Goal: Task Accomplishment & Management: Manage account settings

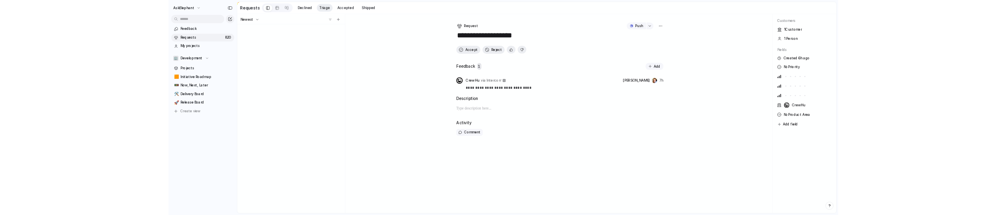
scroll to position [438, 0]
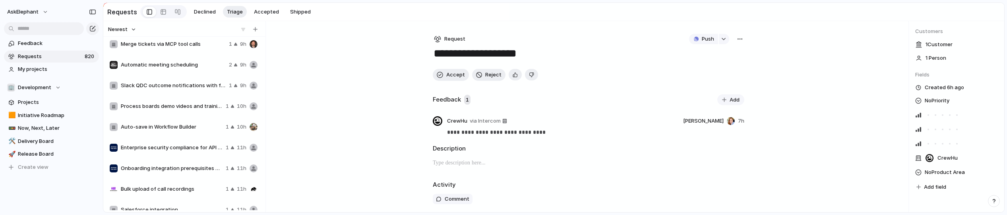
click at [151, 81] on span "Slack QDC outcome notifications with field mapping" at bounding box center [173, 85] width 105 height 8
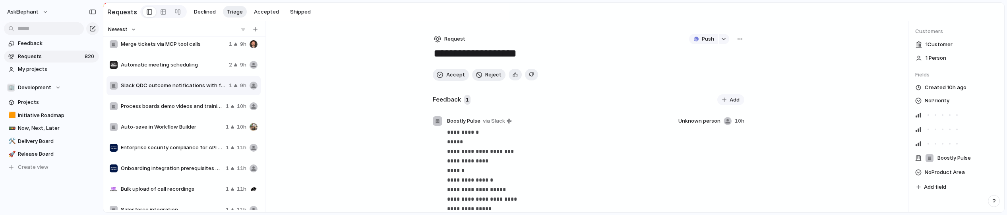
click at [182, 47] on span "Merge tickets via MCP tool calls" at bounding box center [173, 44] width 105 height 8
click at [167, 124] on span "Auto-save in Workflow Builder" at bounding box center [172, 127] width 102 height 8
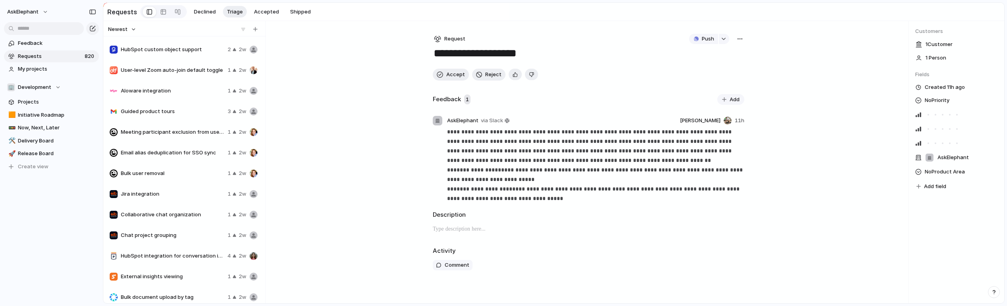
scroll to position [8280, 0]
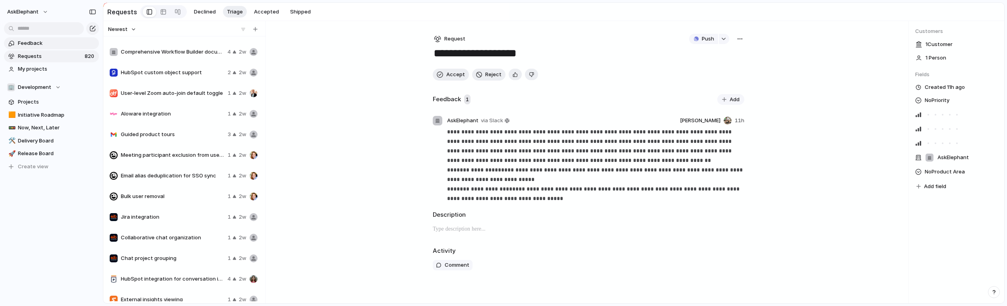
click at [47, 42] on span "Feedback" at bounding box center [57, 43] width 78 height 8
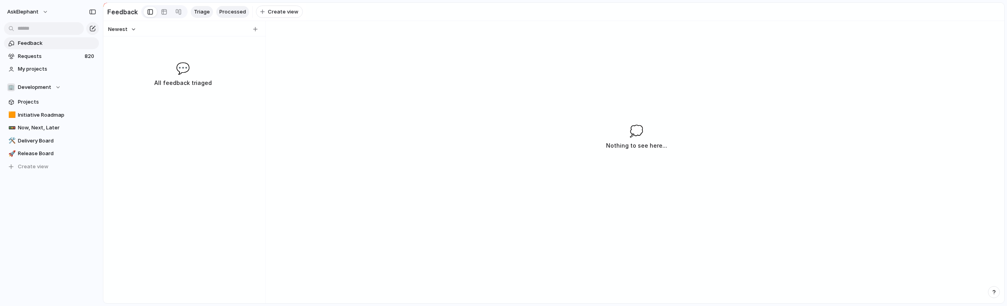
click at [240, 15] on span "Processed" at bounding box center [232, 12] width 27 height 8
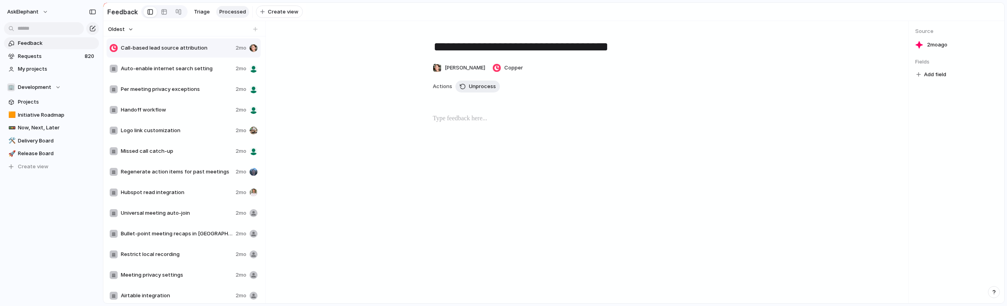
click at [203, 110] on span "Handoff workflow" at bounding box center [177, 110] width 112 height 8
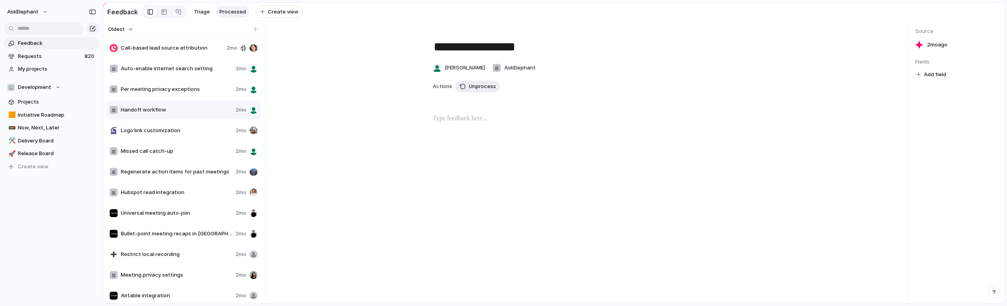
click at [196, 160] on div "Missed call catch-up 2mo" at bounding box center [183, 151] width 154 height 19
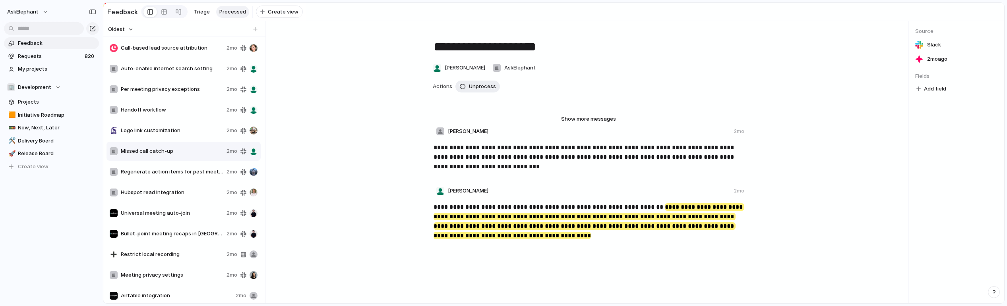
click at [193, 199] on div "Hubspot read integration 2mo" at bounding box center [183, 192] width 154 height 19
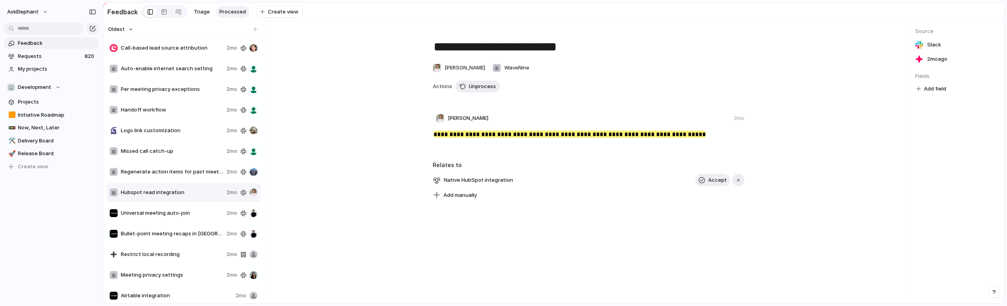
click at [172, 106] on div "Handoff workflow" at bounding box center [167, 110] width 114 height 8
type textarea "**********"
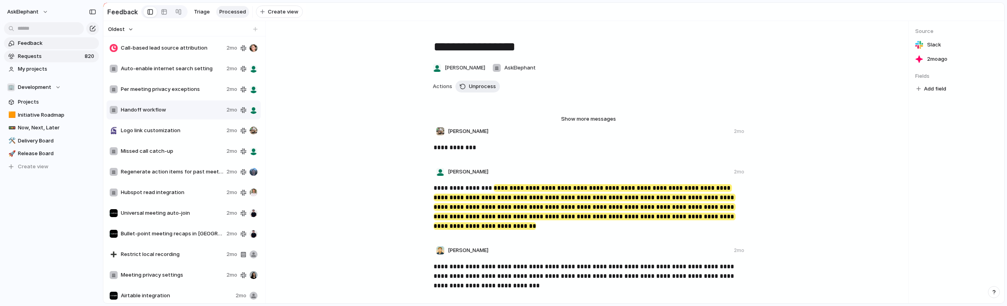
click at [53, 54] on span "Requests" at bounding box center [50, 56] width 64 height 8
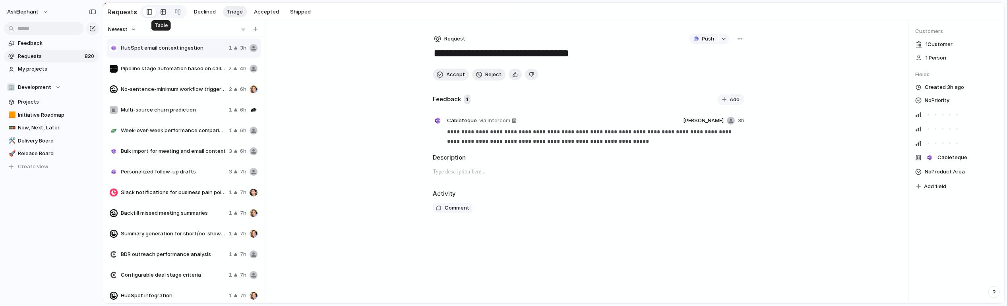
click at [161, 10] on div at bounding box center [163, 12] width 6 height 13
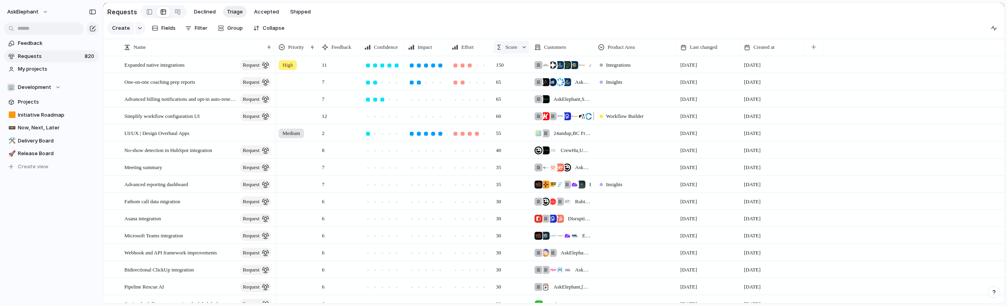
click at [520, 50] on div "Score" at bounding box center [511, 47] width 35 height 13
click at [517, 104] on span "Clear sort" at bounding box center [521, 104] width 25 height 8
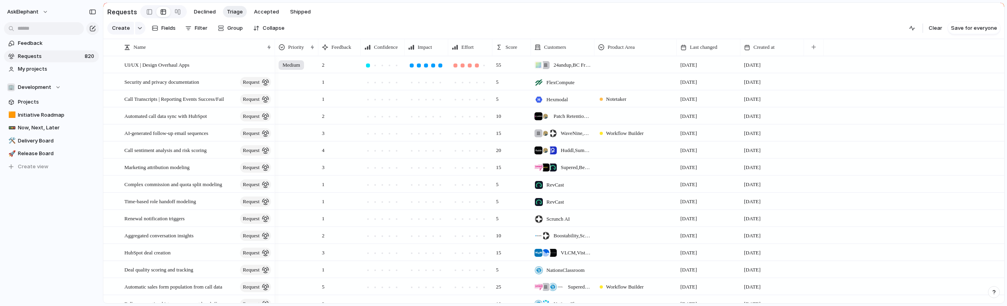
click at [486, 21] on section "Create Fields Filter Group Zoom Collapse Clear Save for everyone" at bounding box center [553, 29] width 901 height 19
click at [149, 11] on link at bounding box center [150, 12] width 14 height 13
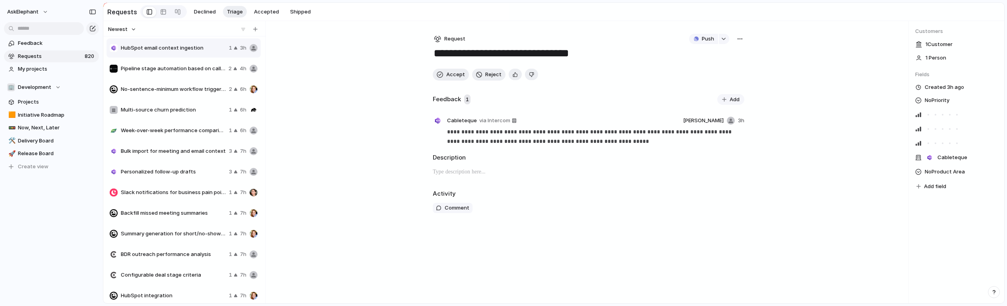
click at [171, 161] on div "Bulk import for meeting and email context 3 7h" at bounding box center [183, 151] width 154 height 19
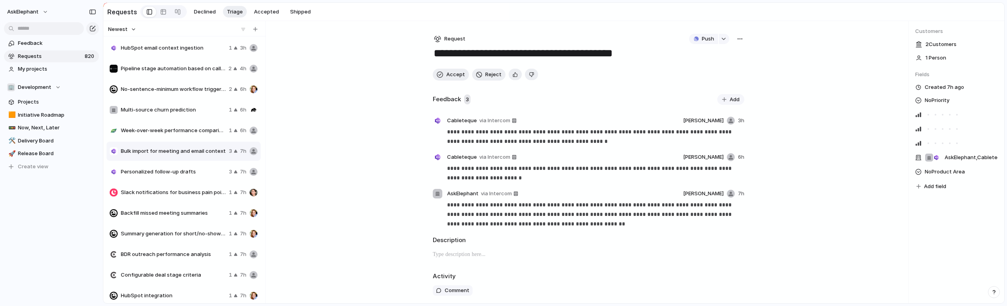
click at [170, 65] on span "Pipeline stage automation based on call outcomes" at bounding box center [173, 69] width 104 height 8
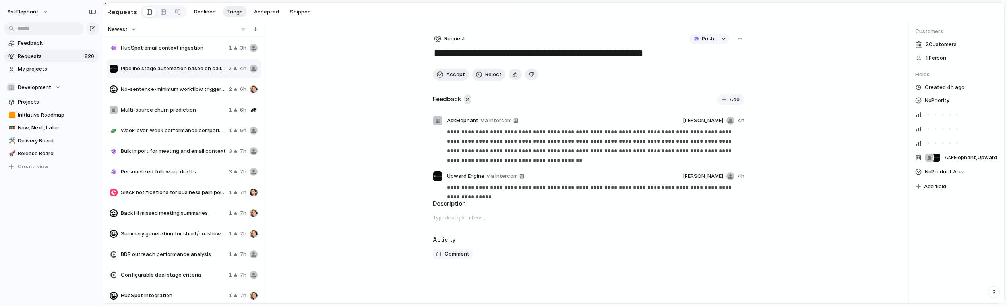
click at [170, 48] on span "HubSpot email context ingestion" at bounding box center [173, 48] width 105 height 8
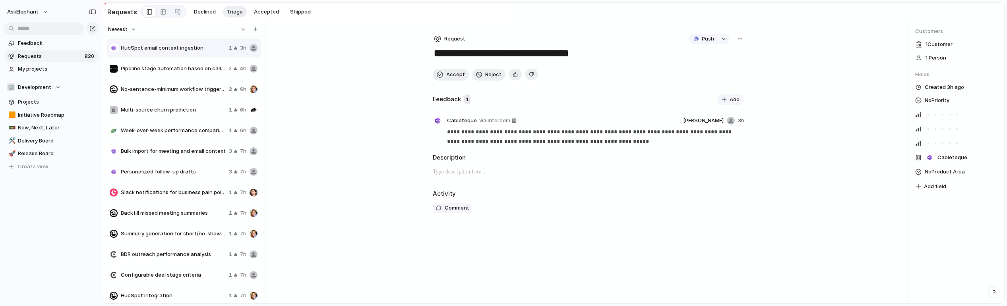
click at [163, 166] on div "Personalized follow-up drafts 3 7h" at bounding box center [183, 171] width 154 height 19
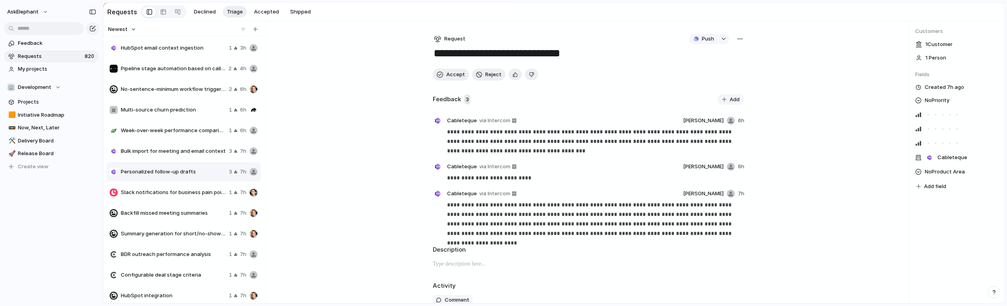
click at [157, 259] on div "BDR outreach performance analysis 1 7h" at bounding box center [183, 254] width 154 height 19
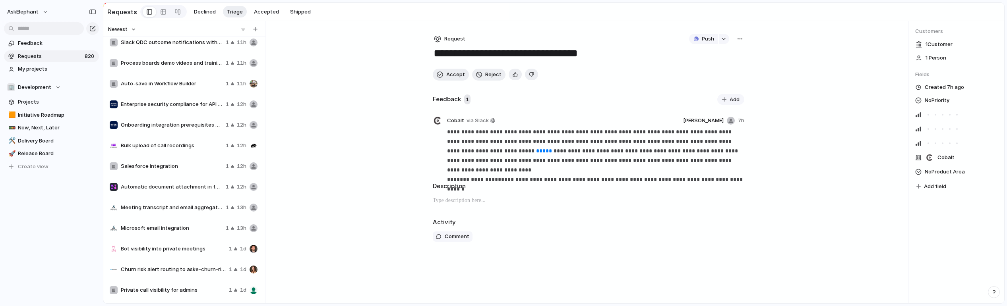
click at [164, 210] on span "Meeting transcript and email aggregation" at bounding box center [172, 208] width 102 height 8
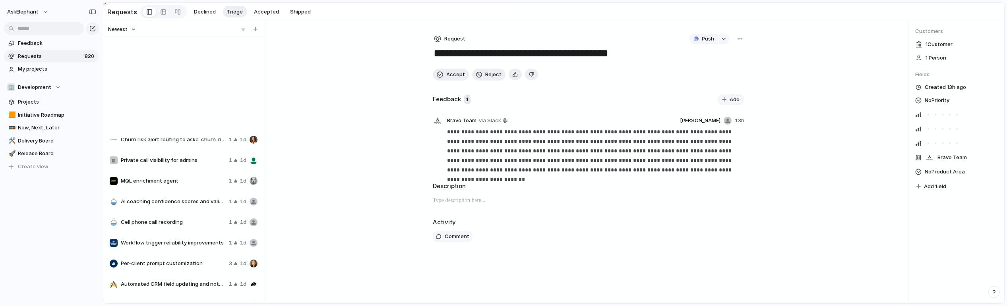
scroll to position [725, 0]
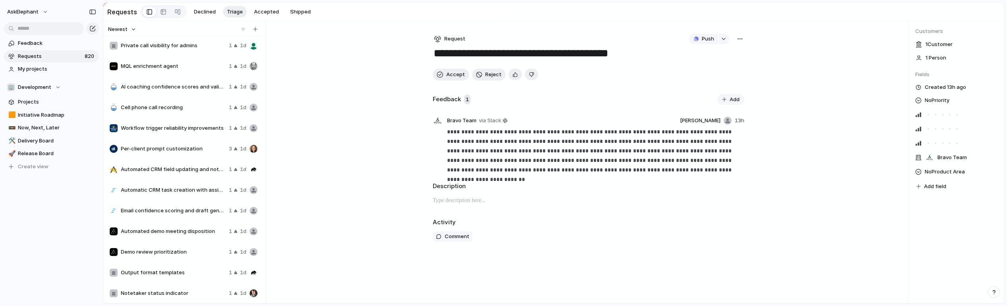
click at [169, 190] on span "Automatic CRM task creation with assignee filtering" at bounding box center [173, 190] width 105 height 8
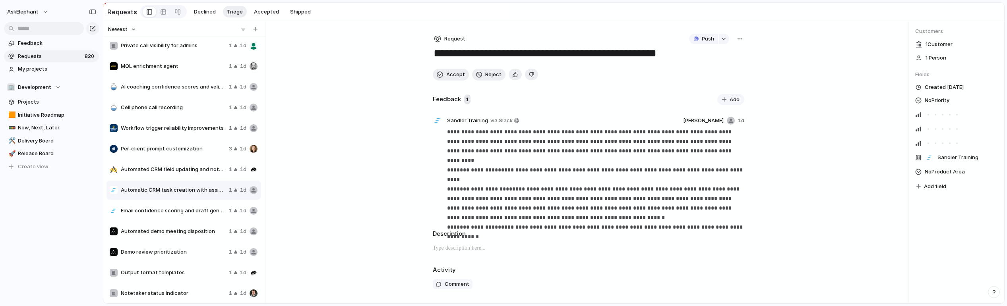
click at [169, 225] on div "Automated demo meeting disposition 1 1d" at bounding box center [183, 231] width 154 height 19
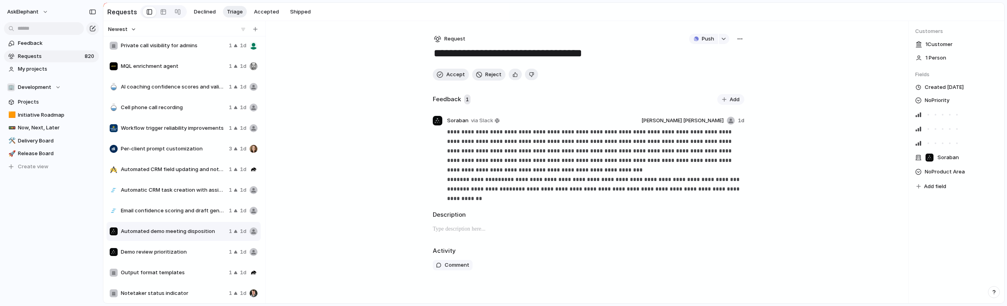
click at [157, 49] on span "Private call visibility for admins" at bounding box center [173, 46] width 105 height 8
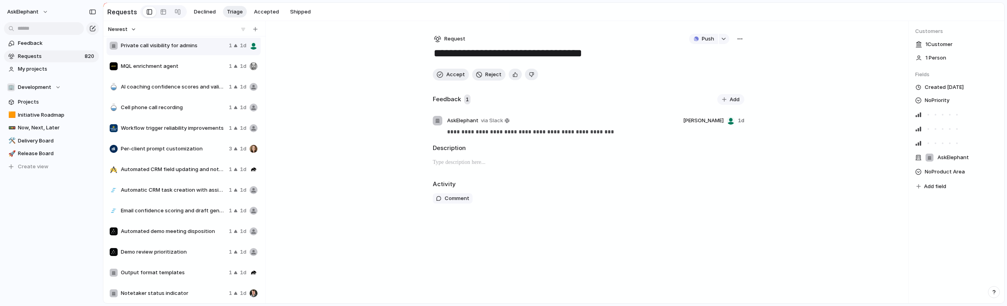
click at [157, 69] on span "MQL enrichment agent" at bounding box center [173, 66] width 105 height 8
type textarea "**********"
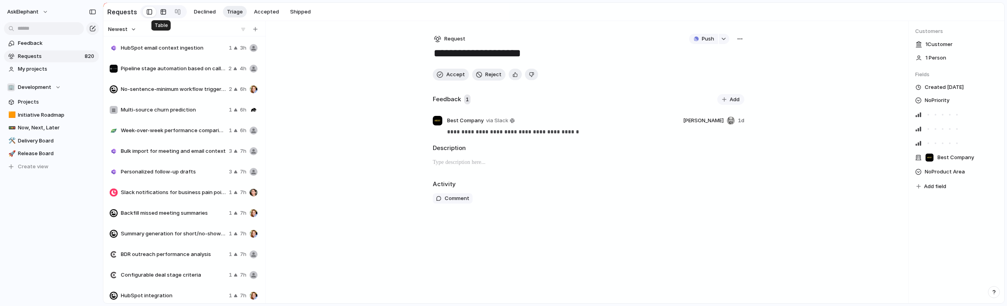
click at [161, 12] on div at bounding box center [163, 12] width 6 height 13
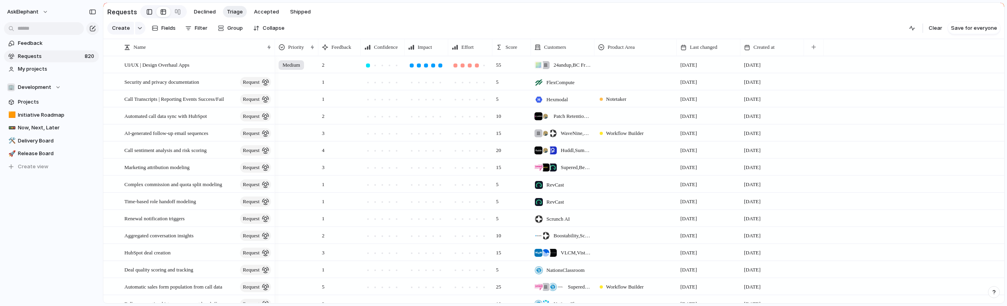
click at [147, 12] on div at bounding box center [150, 12] width 6 height 12
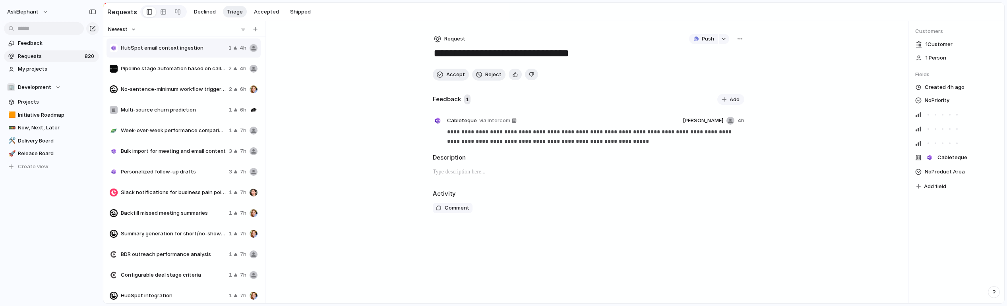
click at [161, 134] on span "Week-over-week performance comparison in weekly analysis workflow" at bounding box center [173, 131] width 105 height 8
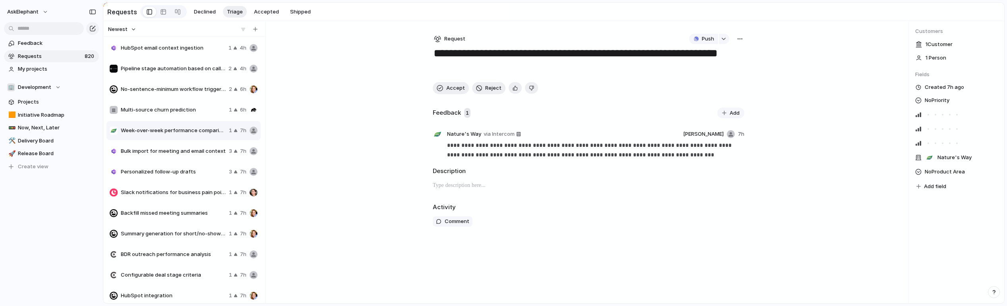
click at [163, 198] on div "Slack notifications for business pain point mentions 1 7h" at bounding box center [183, 192] width 154 height 19
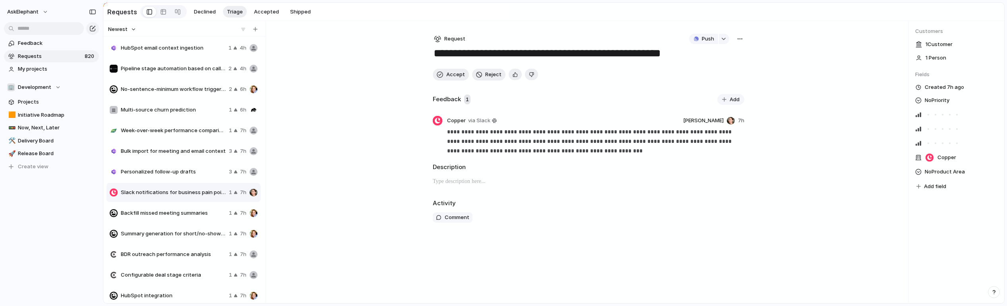
click at [167, 64] on div "Pipeline stage automation based on call outcomes 2 4h" at bounding box center [183, 68] width 154 height 19
type textarea "**********"
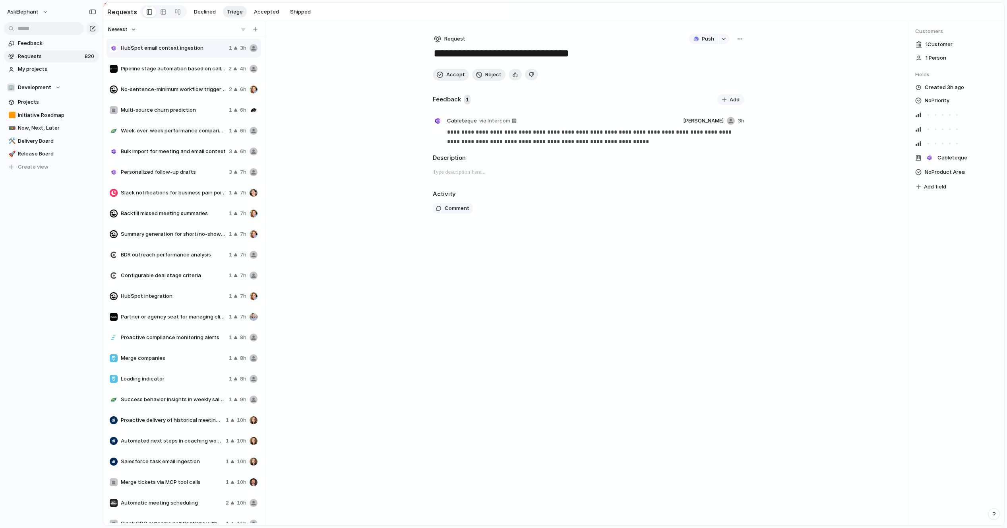
click at [155, 92] on span "No-sentence-minimum workflow trigger for no-show meetings" at bounding box center [173, 89] width 105 height 8
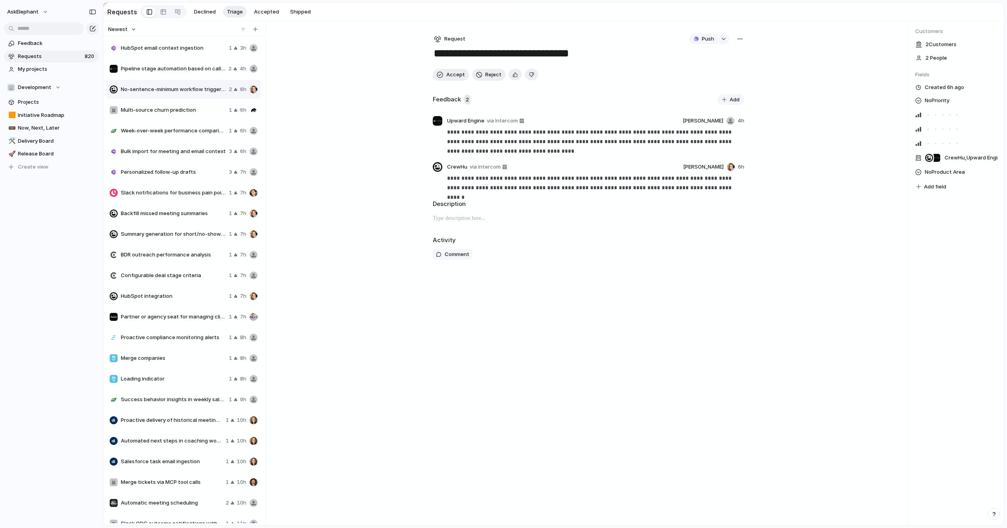
click at [157, 196] on span "Slack notifications for business pain point mentions" at bounding box center [173, 193] width 105 height 8
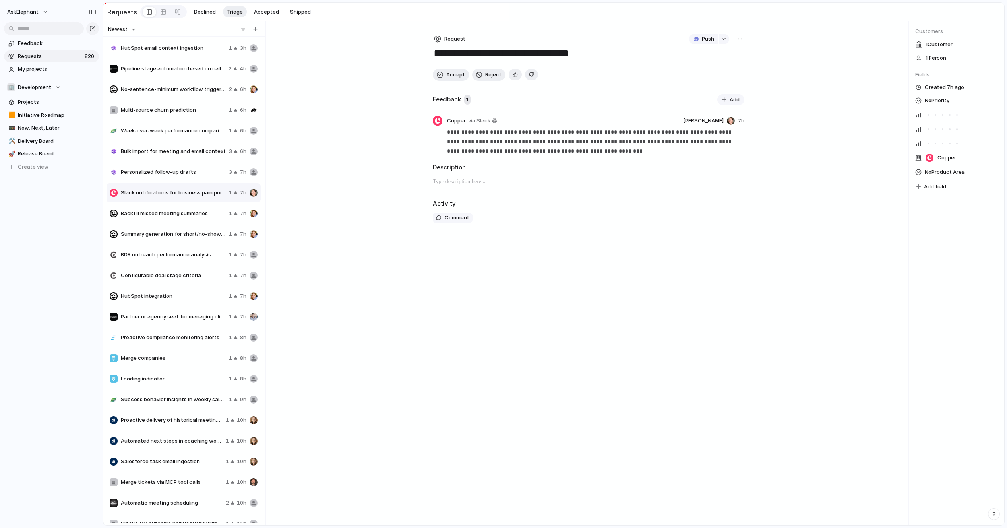
click at [157, 288] on div "HubSpot integration 1 7h" at bounding box center [183, 295] width 154 height 19
click at [164, 72] on span "Pipeline stage automation based on call outcomes" at bounding box center [173, 69] width 104 height 8
click at [162, 52] on div "HubSpot email context ingestion 1 3h" at bounding box center [183, 48] width 154 height 19
click at [160, 11] on div at bounding box center [163, 12] width 6 height 13
click at [161, 10] on div at bounding box center [163, 12] width 6 height 13
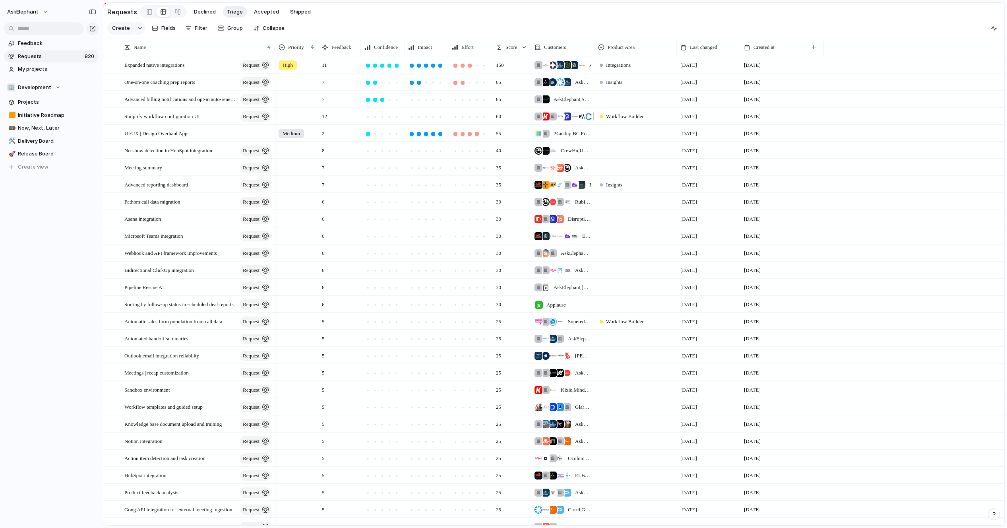
click at [20, 265] on div "AskElephant Feedback Requests 820 My projects 🏢 Development Projects 🟧 Initiati…" at bounding box center [51, 264] width 103 height 528
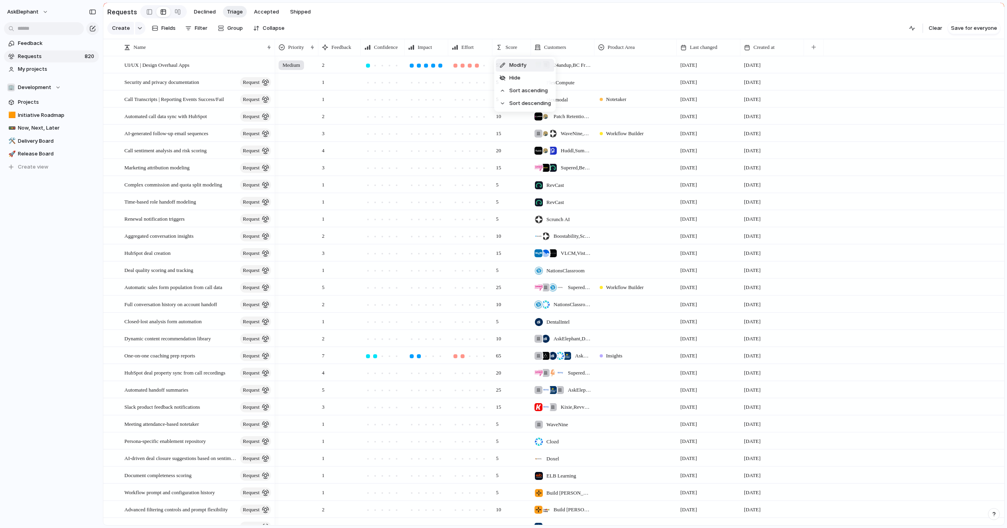
click at [509, 65] on div "Modify" at bounding box center [512, 65] width 27 height 8
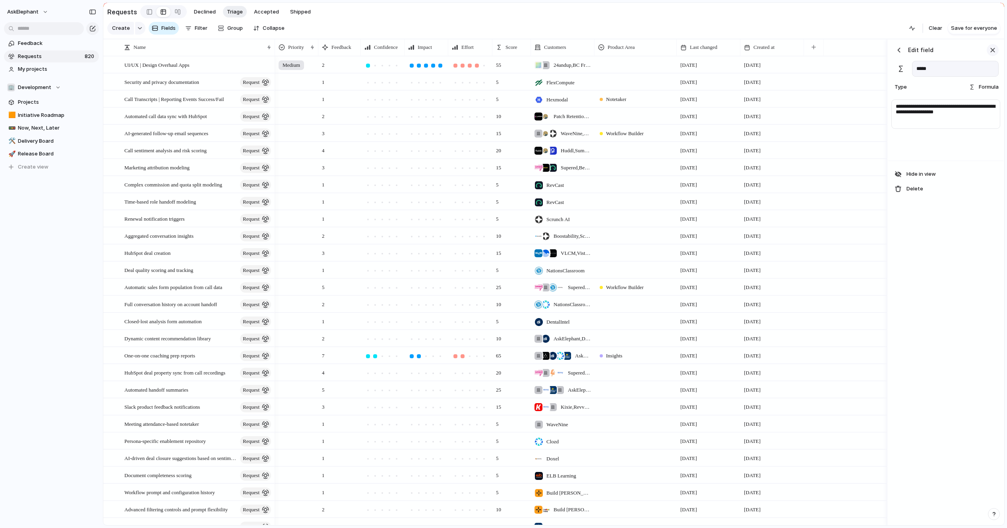
click at [994, 48] on div "button" at bounding box center [992, 50] width 9 height 9
click at [147, 12] on div at bounding box center [150, 12] width 6 height 12
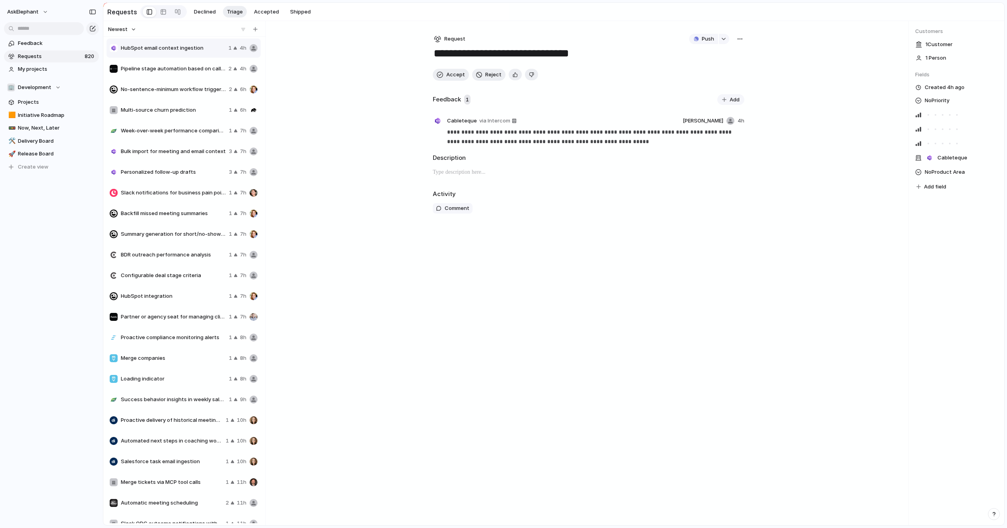
click at [193, 90] on span "No-sentence-minimum workflow trigger for no-show meetings" at bounding box center [173, 89] width 105 height 8
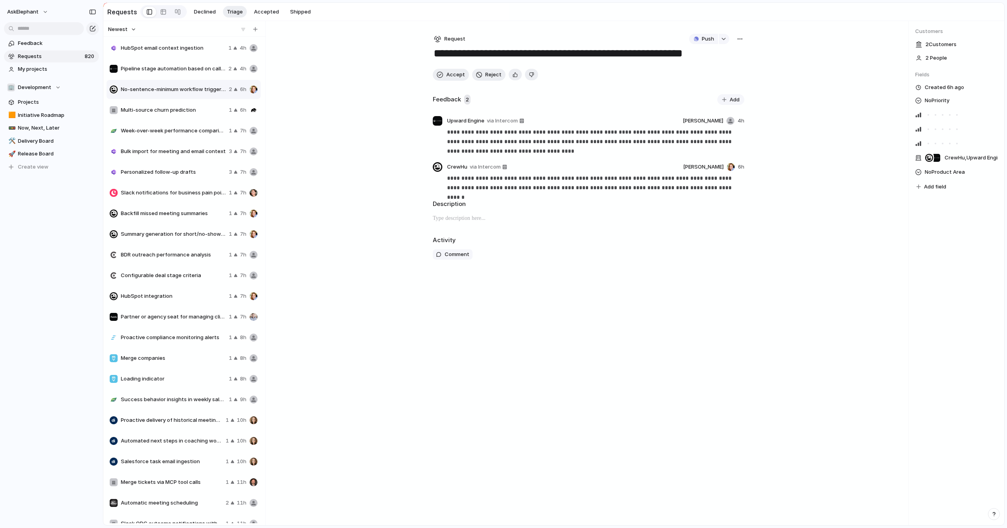
click at [178, 193] on span "Slack notifications for business pain point mentions" at bounding box center [173, 193] width 105 height 8
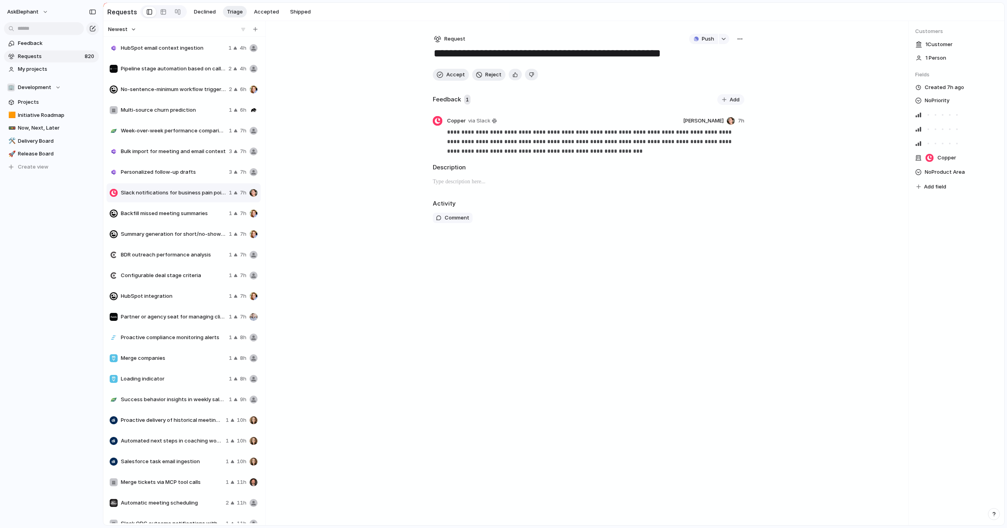
click at [174, 253] on span "BDR outreach performance analysis" at bounding box center [173, 255] width 105 height 8
type textarea "**********"
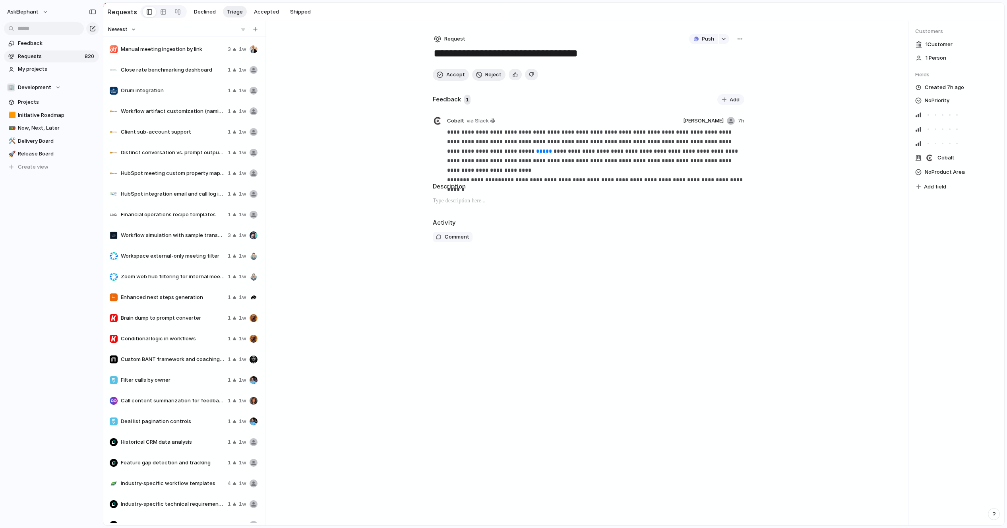
scroll to position [4512, 0]
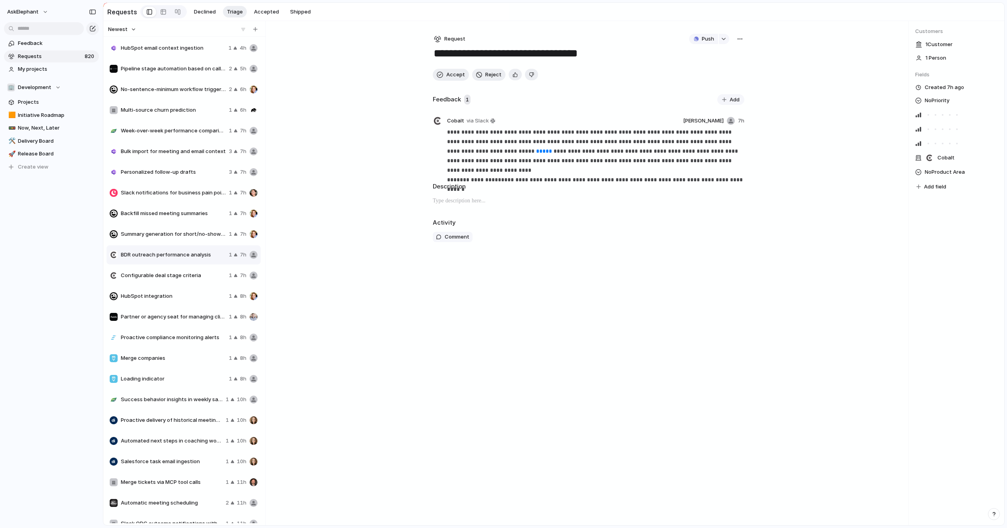
click at [126, 23] on div at bounding box center [184, 28] width 162 height 15
click at [126, 26] on span "Newest" at bounding box center [117, 29] width 19 height 8
click at [130, 82] on span "Most requested" at bounding box center [132, 84] width 40 height 8
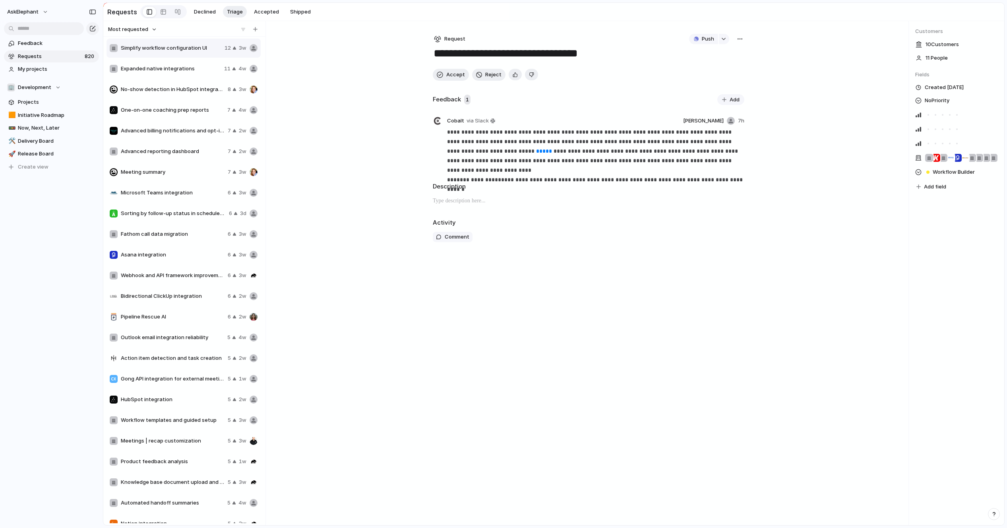
type textarea "**********"
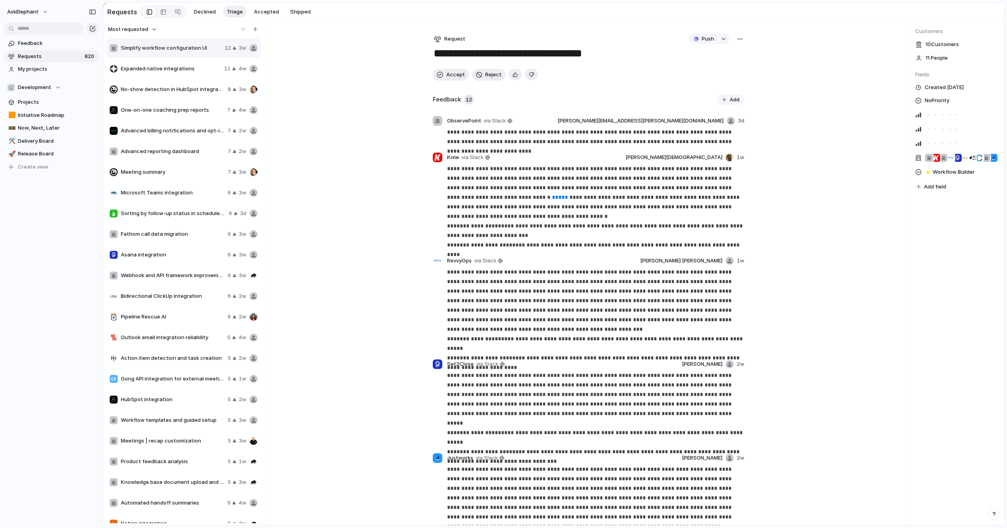
click at [257, 17] on div "Requests Declined Triage Accepted Shipped" at bounding box center [210, 12] width 207 height 16
click at [260, 12] on span "Accepted" at bounding box center [266, 12] width 25 height 8
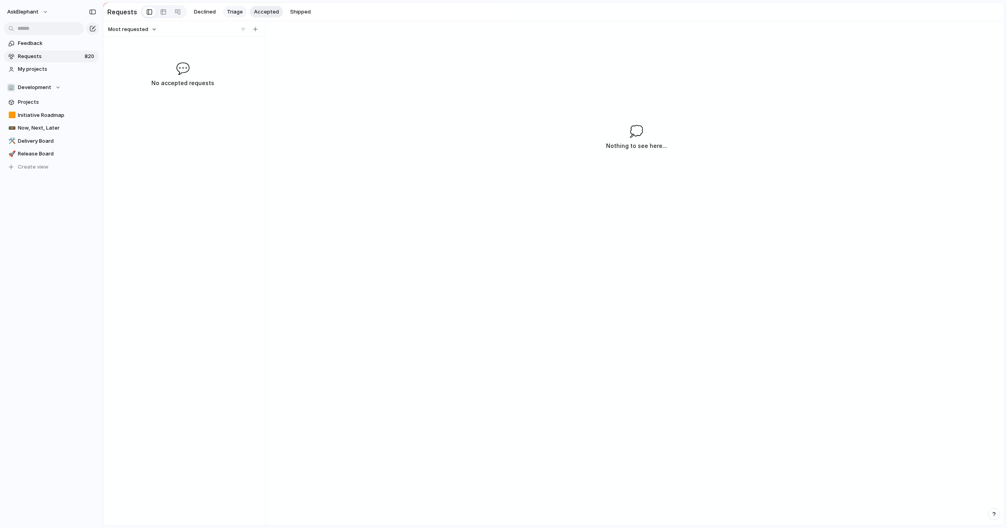
click at [227, 10] on span "Triage" at bounding box center [235, 12] width 16 height 8
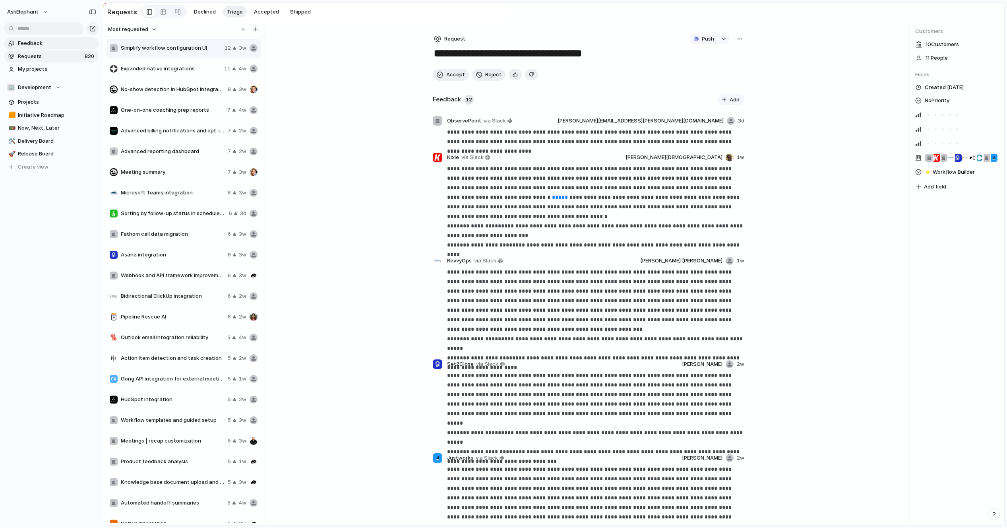
click at [49, 41] on span "Feedback" at bounding box center [57, 43] width 78 height 8
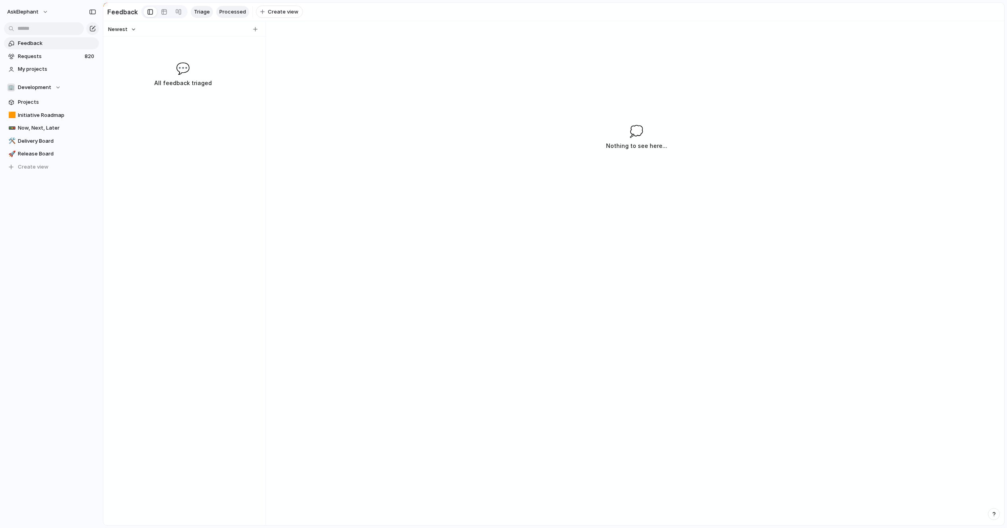
click at [234, 15] on span "Processed" at bounding box center [232, 12] width 27 height 8
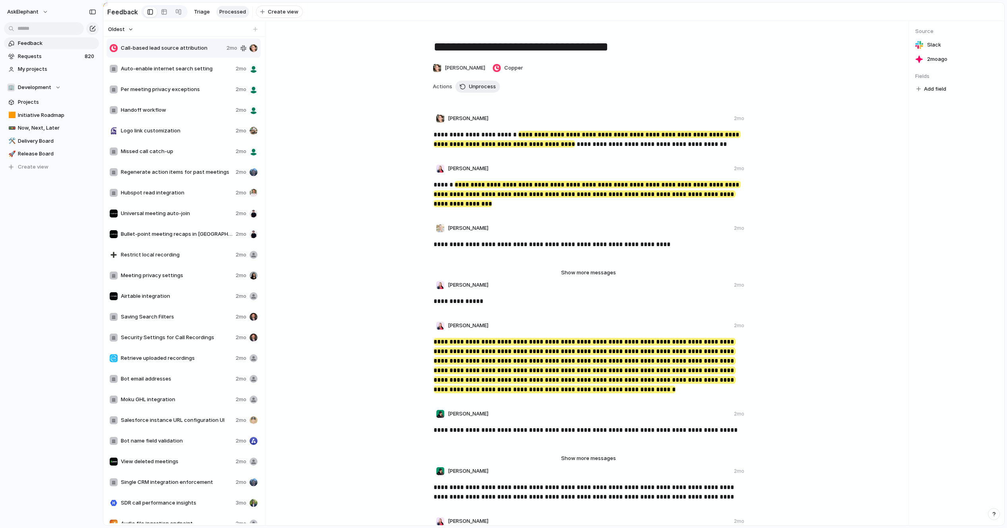
click at [111, 25] on span "Oldest" at bounding box center [116, 29] width 17 height 8
click at [127, 46] on span "Newest" at bounding box center [121, 46] width 19 height 8
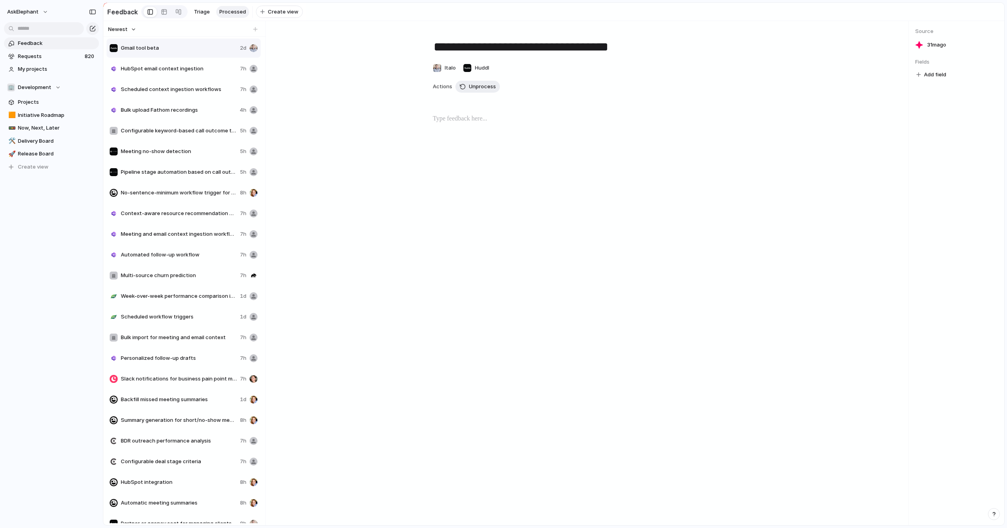
type textarea "**********"
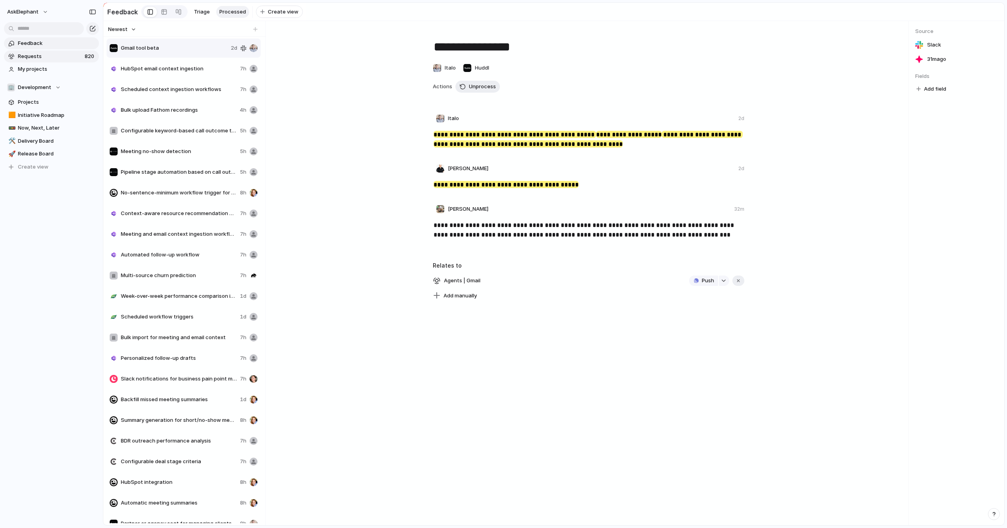
click at [31, 53] on span "Requests" at bounding box center [50, 56] width 64 height 8
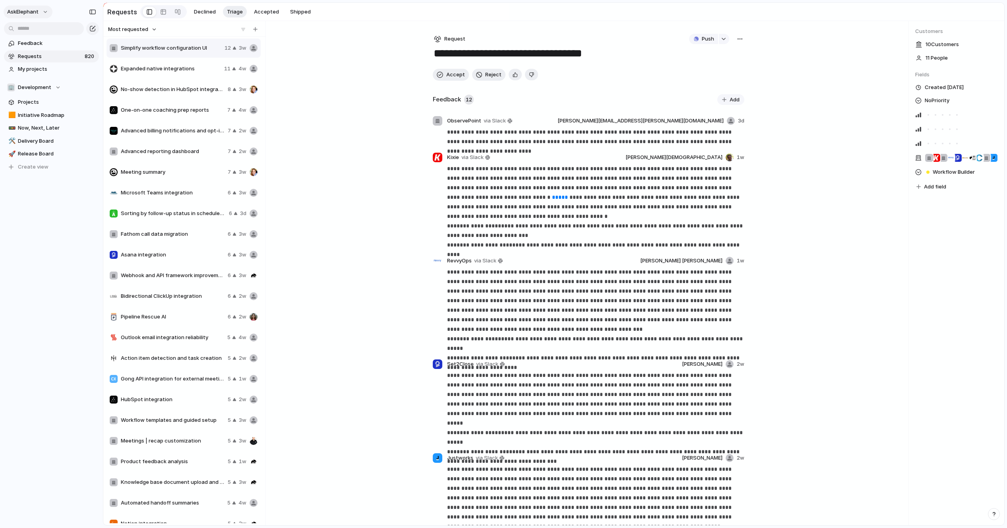
click at [38, 10] on button "AskElephant" at bounding box center [28, 12] width 49 height 13
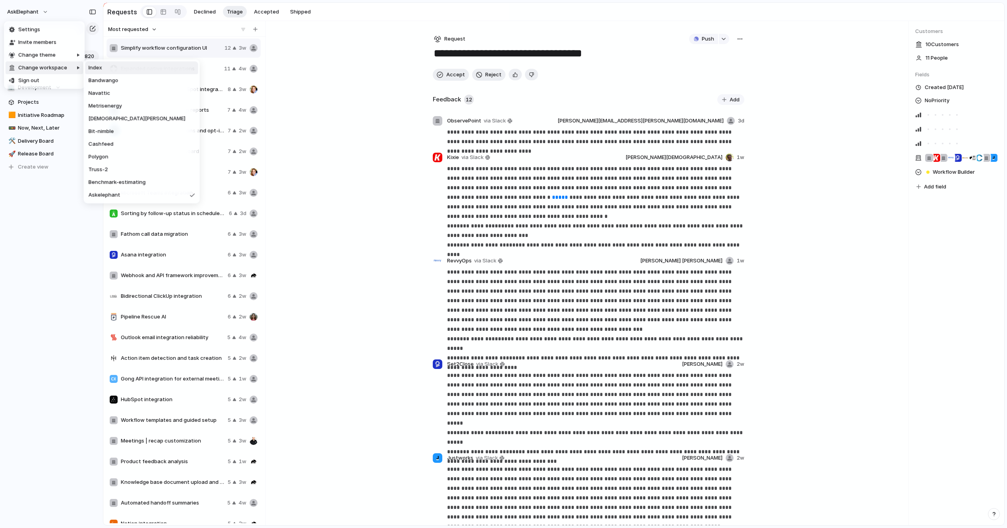
click at [99, 67] on span "Index" at bounding box center [96, 68] width 14 height 8
